Goal: Information Seeking & Learning: Learn about a topic

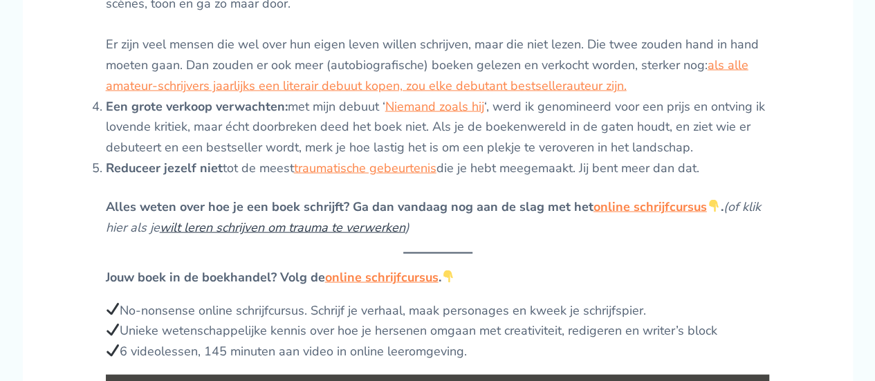
scroll to position [1384, 0]
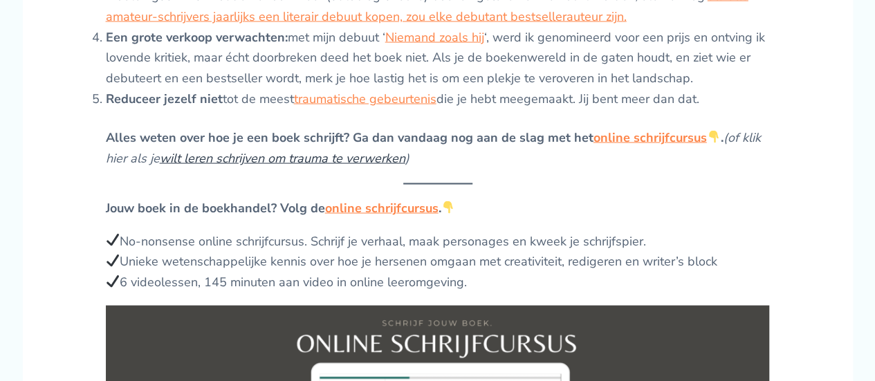
click at [250, 150] on link "wilt leren schrijven om trauma te verwerken" at bounding box center [283, 158] width 246 height 17
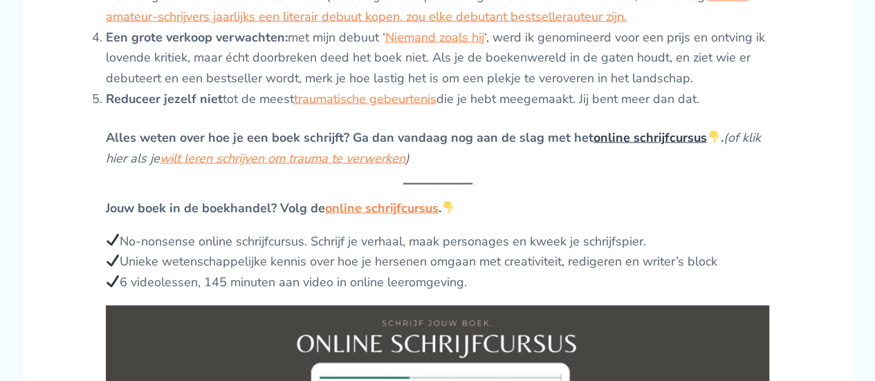
click at [623, 129] on link "online schrijfcursus" at bounding box center [650, 137] width 113 height 17
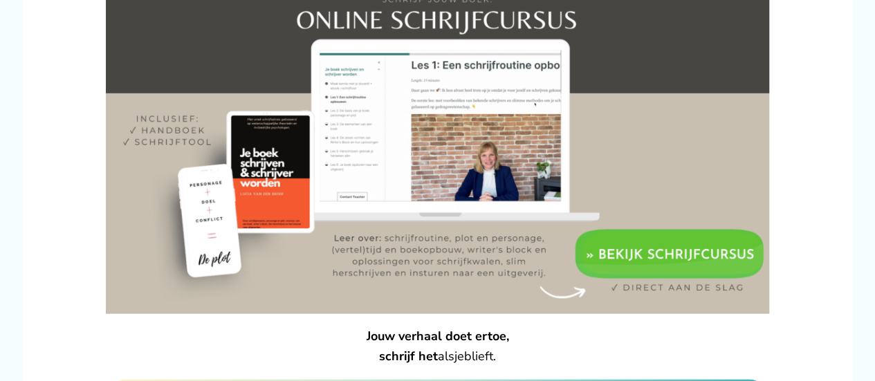
scroll to position [1730, 0]
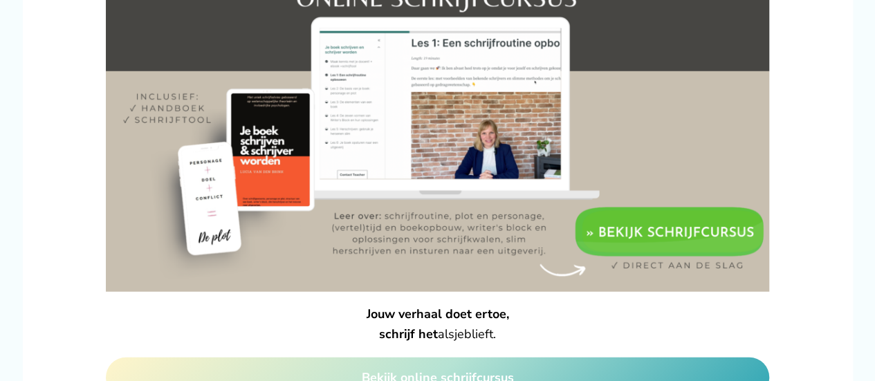
click at [697, 210] on img at bounding box center [438, 126] width 664 height 332
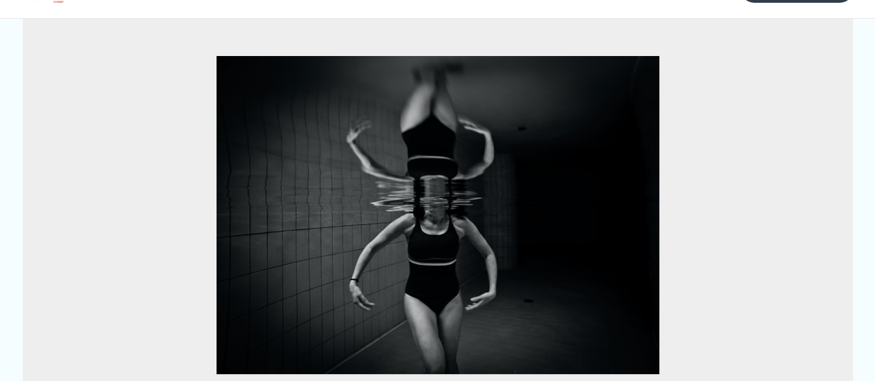
scroll to position [0, 0]
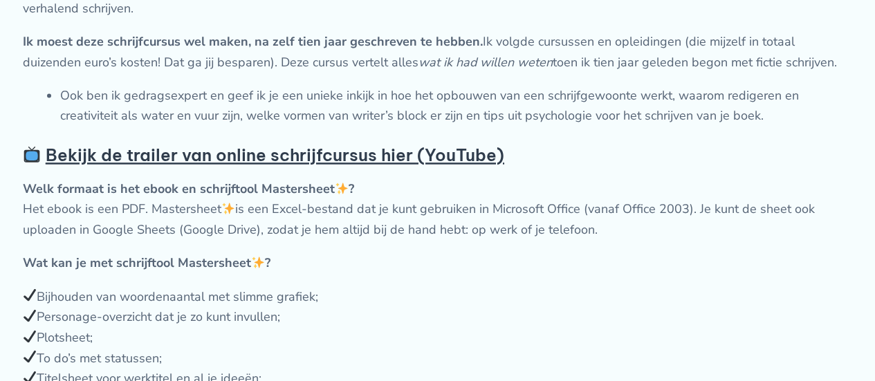
scroll to position [1107, 0]
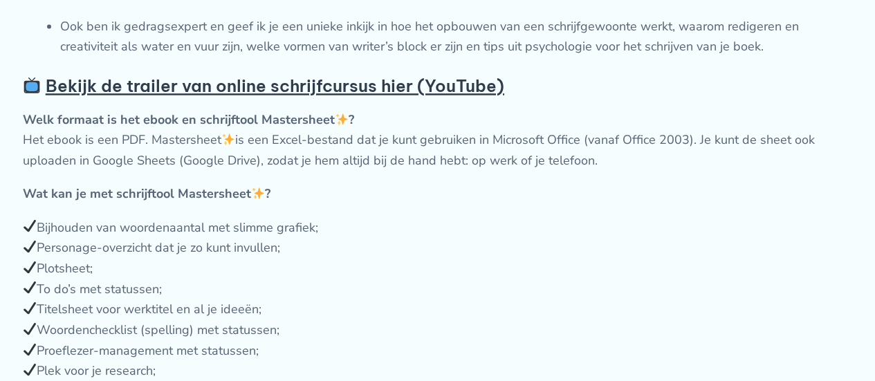
click at [277, 96] on strong "Bekijk de trailer van online schrijfcursus hier (YouTube)" at bounding box center [275, 85] width 459 height 21
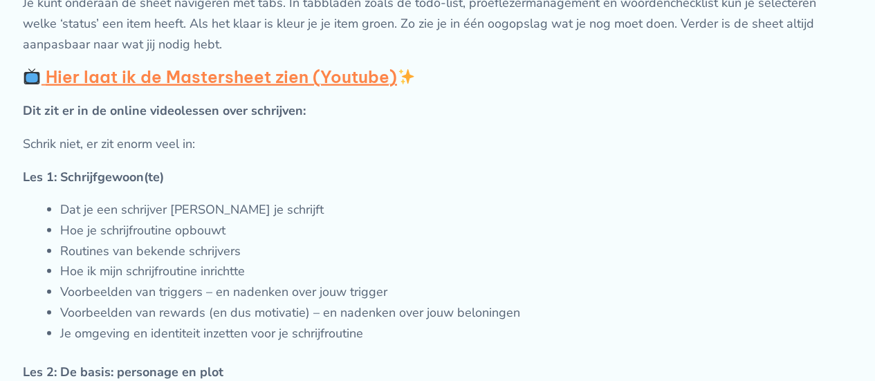
scroll to position [1591, 0]
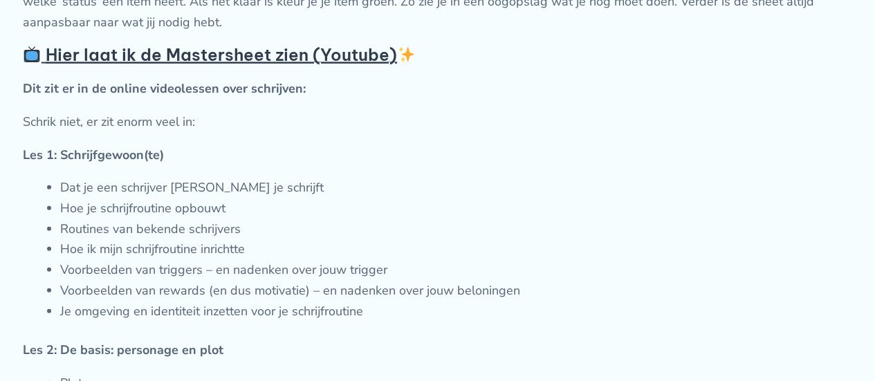
click at [152, 65] on strong "Hier laat ik de Mastersheet zien (Youtube)" at bounding box center [231, 54] width 370 height 21
